Goal: Information Seeking & Learning: Learn about a topic

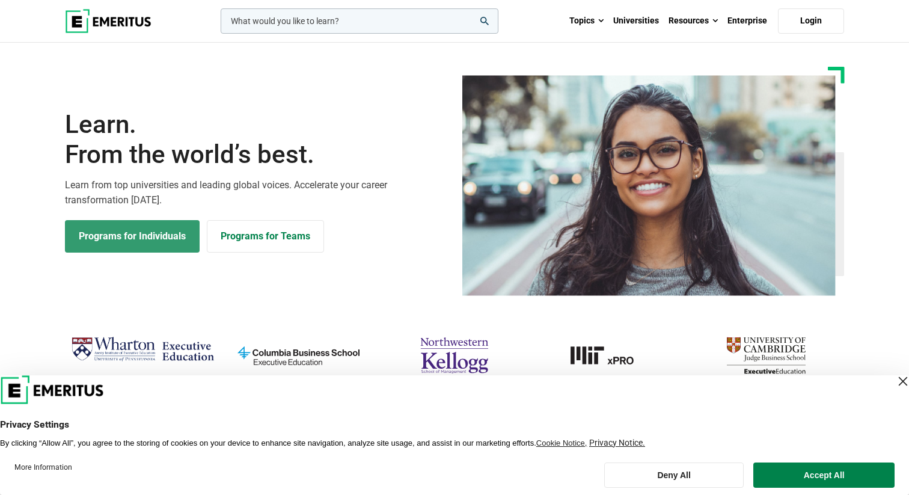
click at [149, 240] on link "Programs for Individuals" at bounding box center [132, 236] width 135 height 32
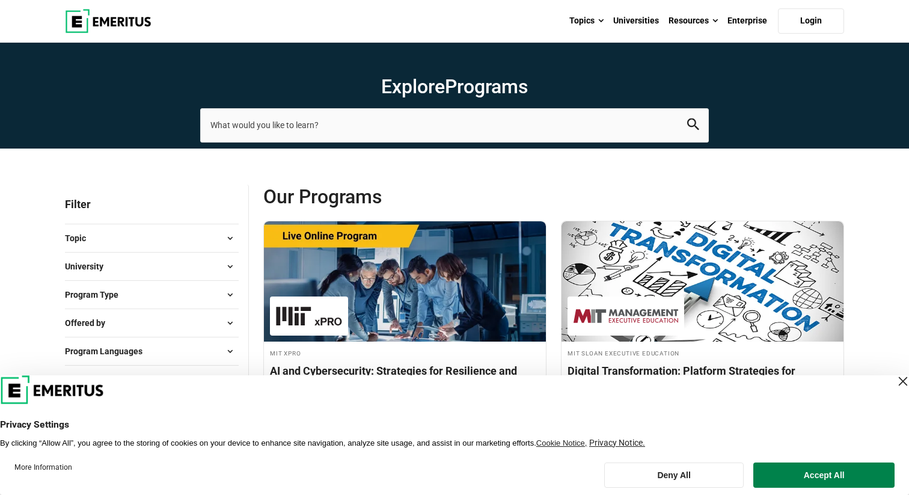
click at [127, 295] on span "Program Type" at bounding box center [96, 294] width 63 height 13
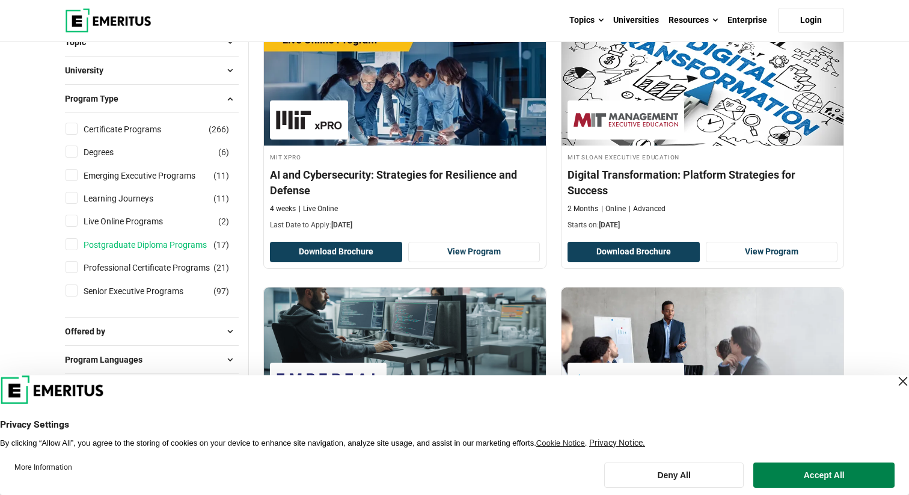
scroll to position [197, 0]
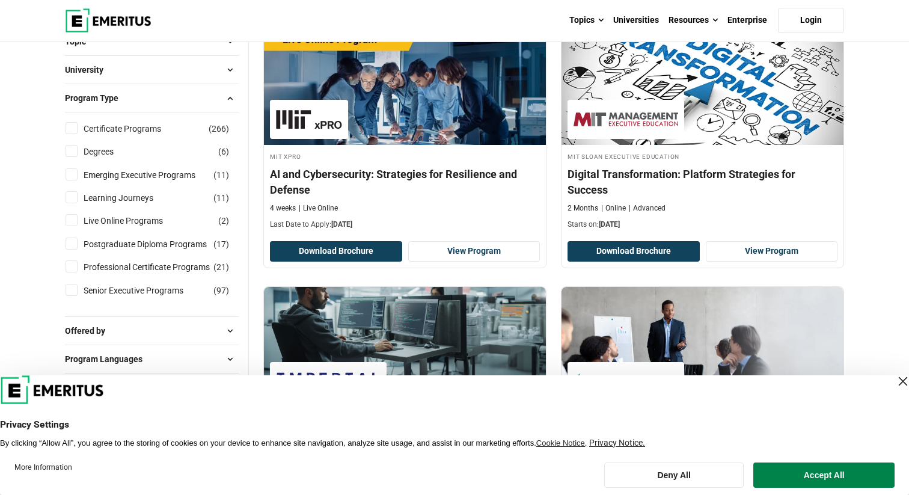
click at [71, 154] on input "Degrees ( 6 )" at bounding box center [72, 151] width 12 height 12
checkbox input "true"
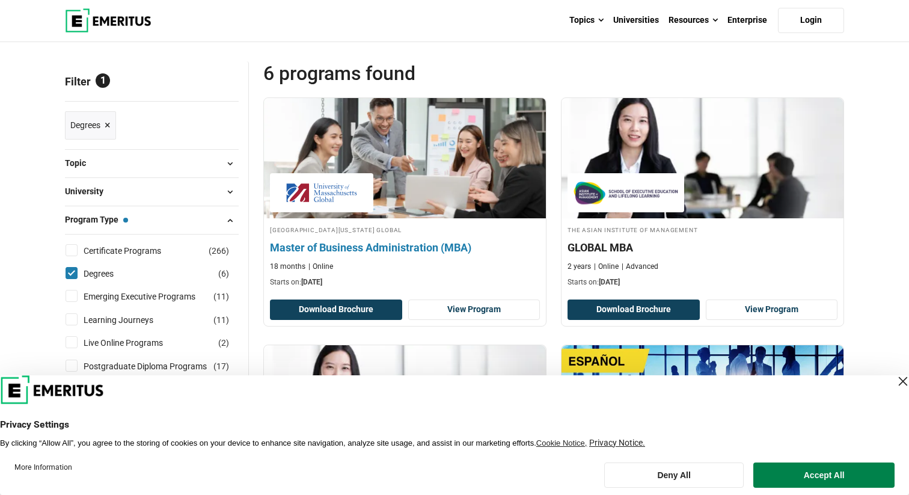
scroll to position [124, 0]
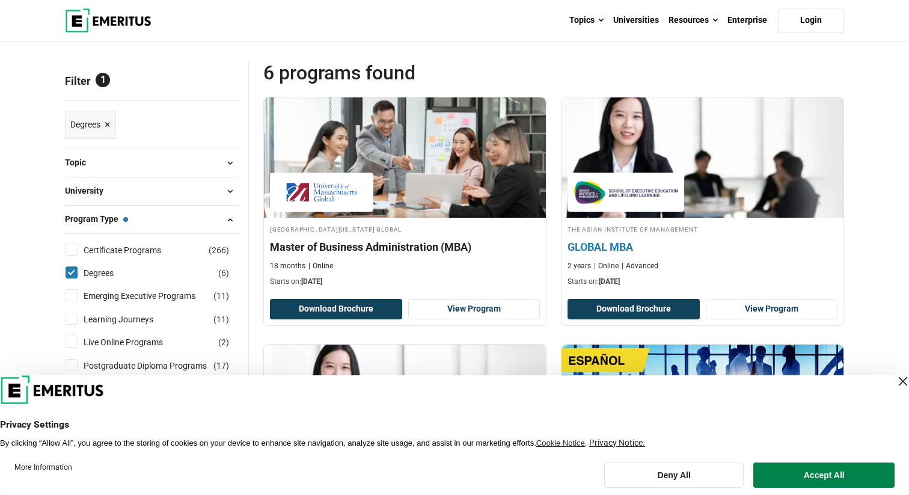
click at [613, 249] on h4 "GLOBAL MBA" at bounding box center [702, 246] width 270 height 15
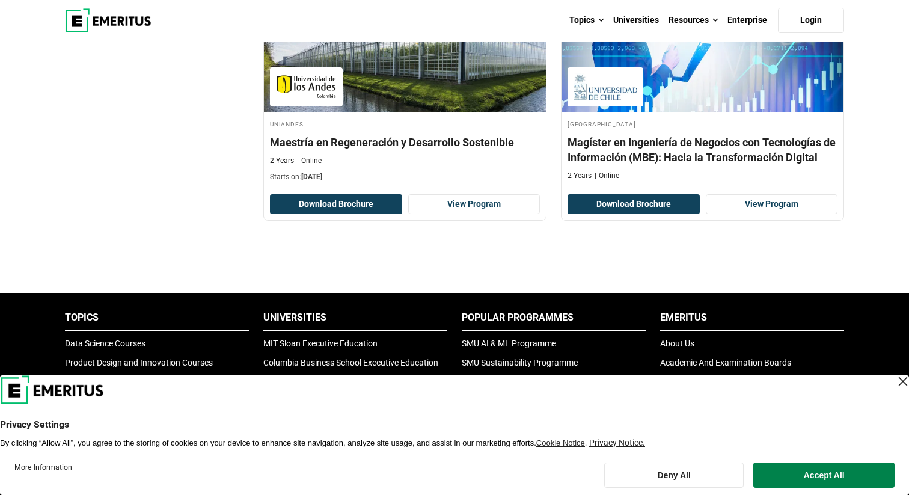
scroll to position [724, 0]
